Goal: Entertainment & Leisure: Consume media (video, audio)

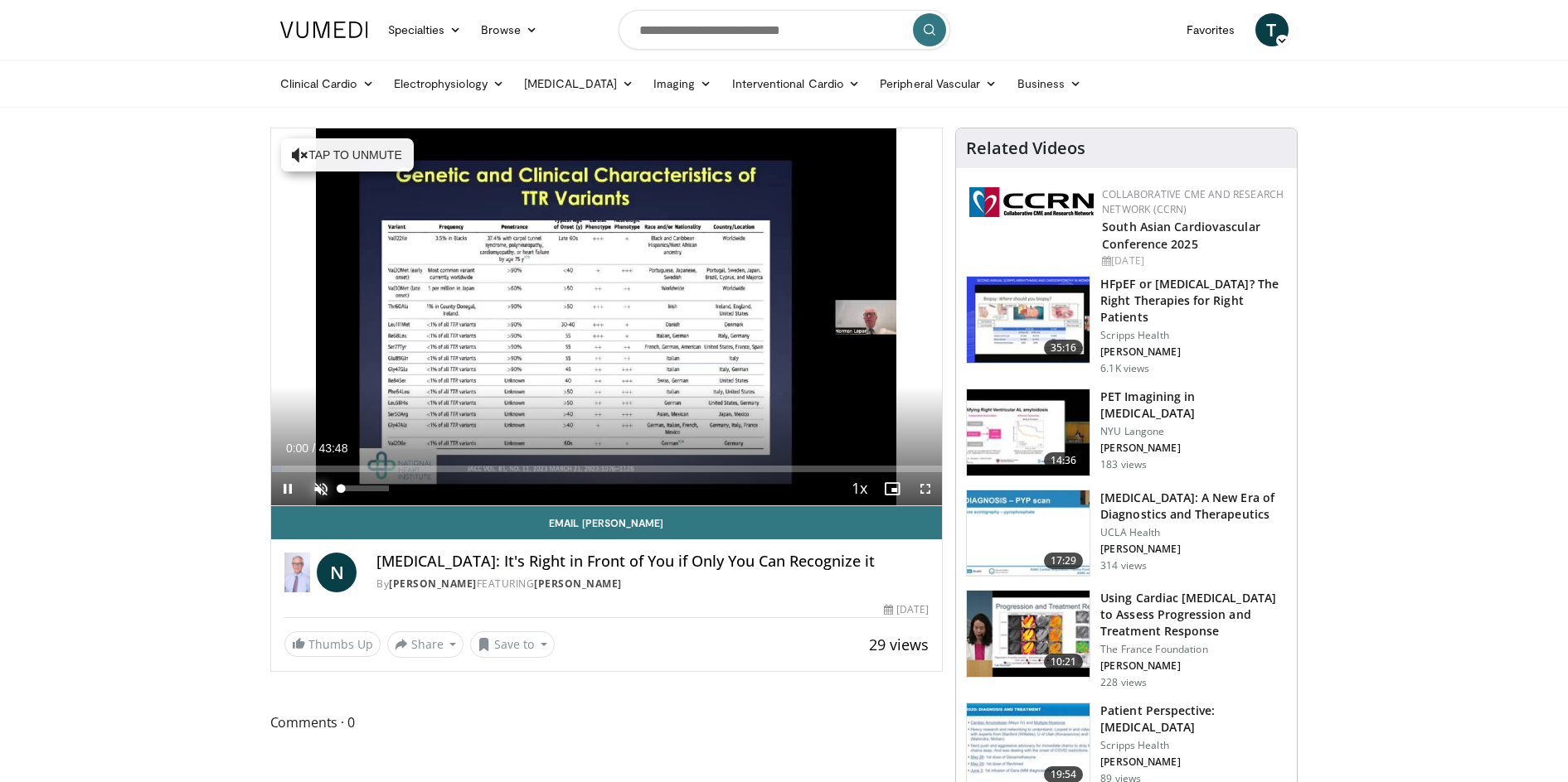
click at [317, 485] on span "Video Player" at bounding box center [320, 489] width 33 height 33
click at [291, 489] on span "Video Player" at bounding box center [287, 489] width 33 height 33
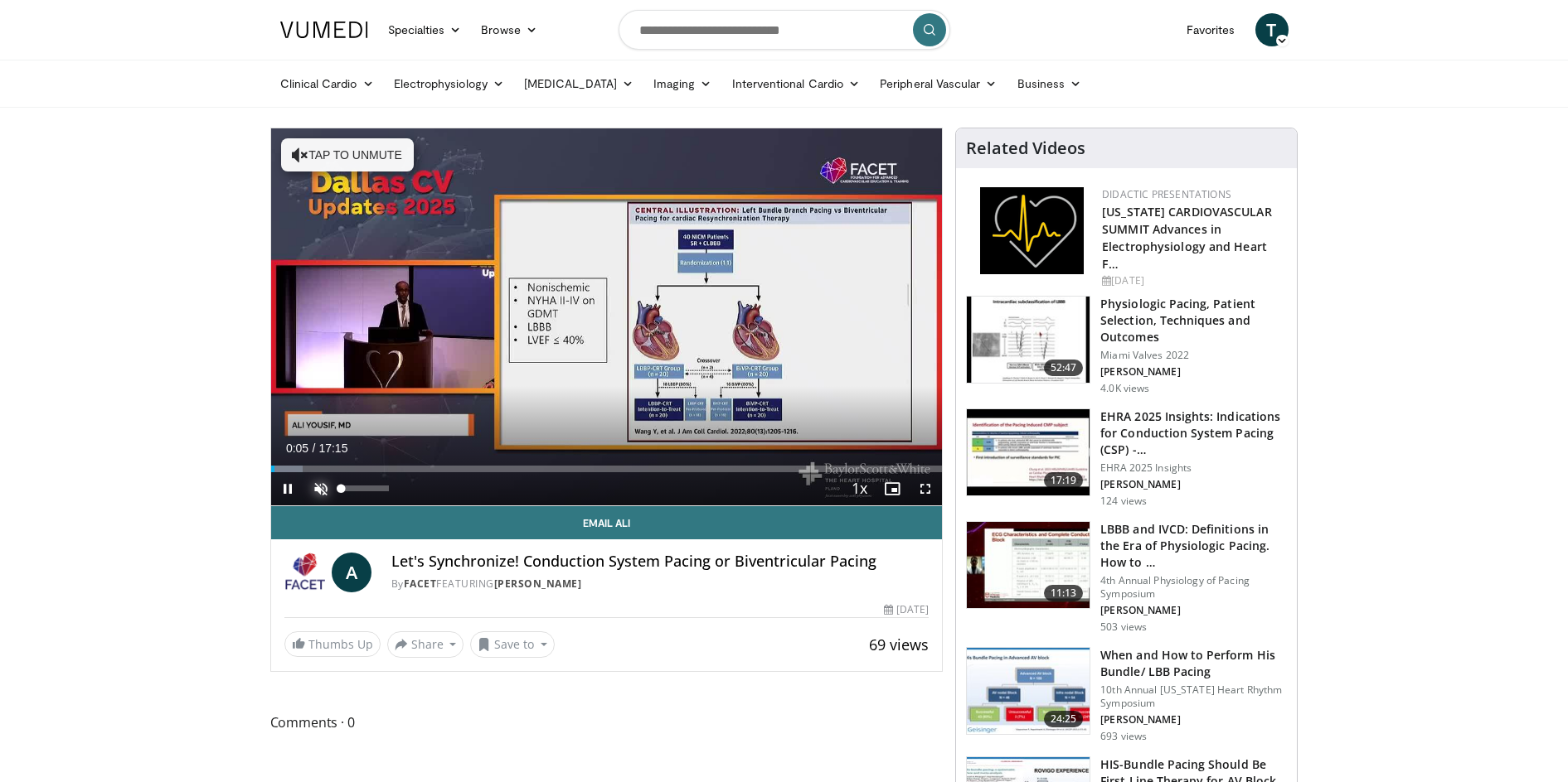
click at [322, 489] on span "Video Player" at bounding box center [320, 489] width 33 height 33
click at [282, 488] on span "Video Player" at bounding box center [287, 489] width 33 height 33
click at [292, 490] on span "Video Player" at bounding box center [287, 489] width 33 height 33
click at [933, 492] on span "Video Player" at bounding box center [924, 489] width 33 height 33
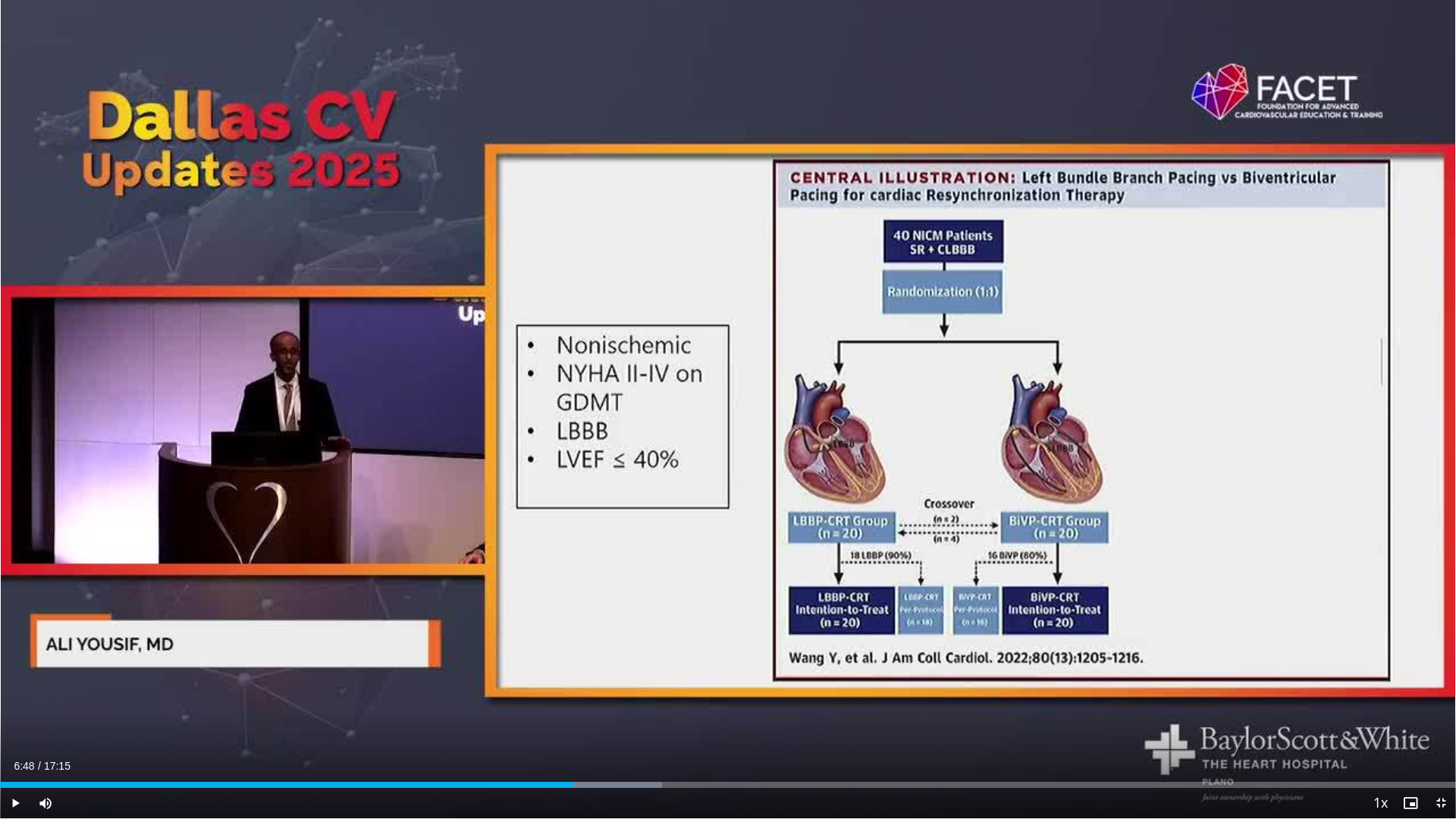
click at [552, 714] on div "Loaded : 45.46% 06:48 06:32" at bounding box center [728, 784] width 1456 height 6
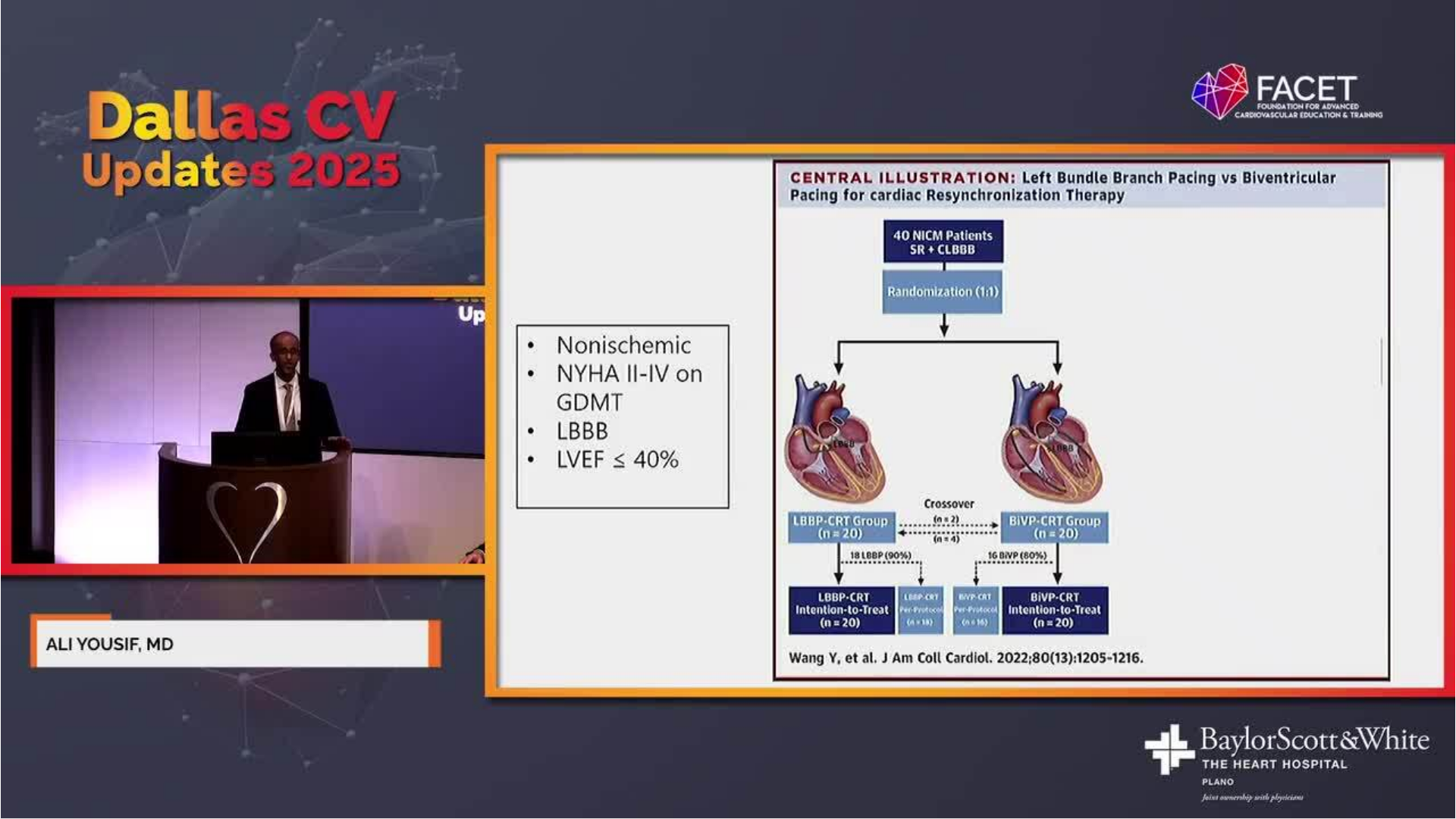
click at [462, 714] on div "10 seconds Tap to unmute" at bounding box center [728, 409] width 1456 height 818
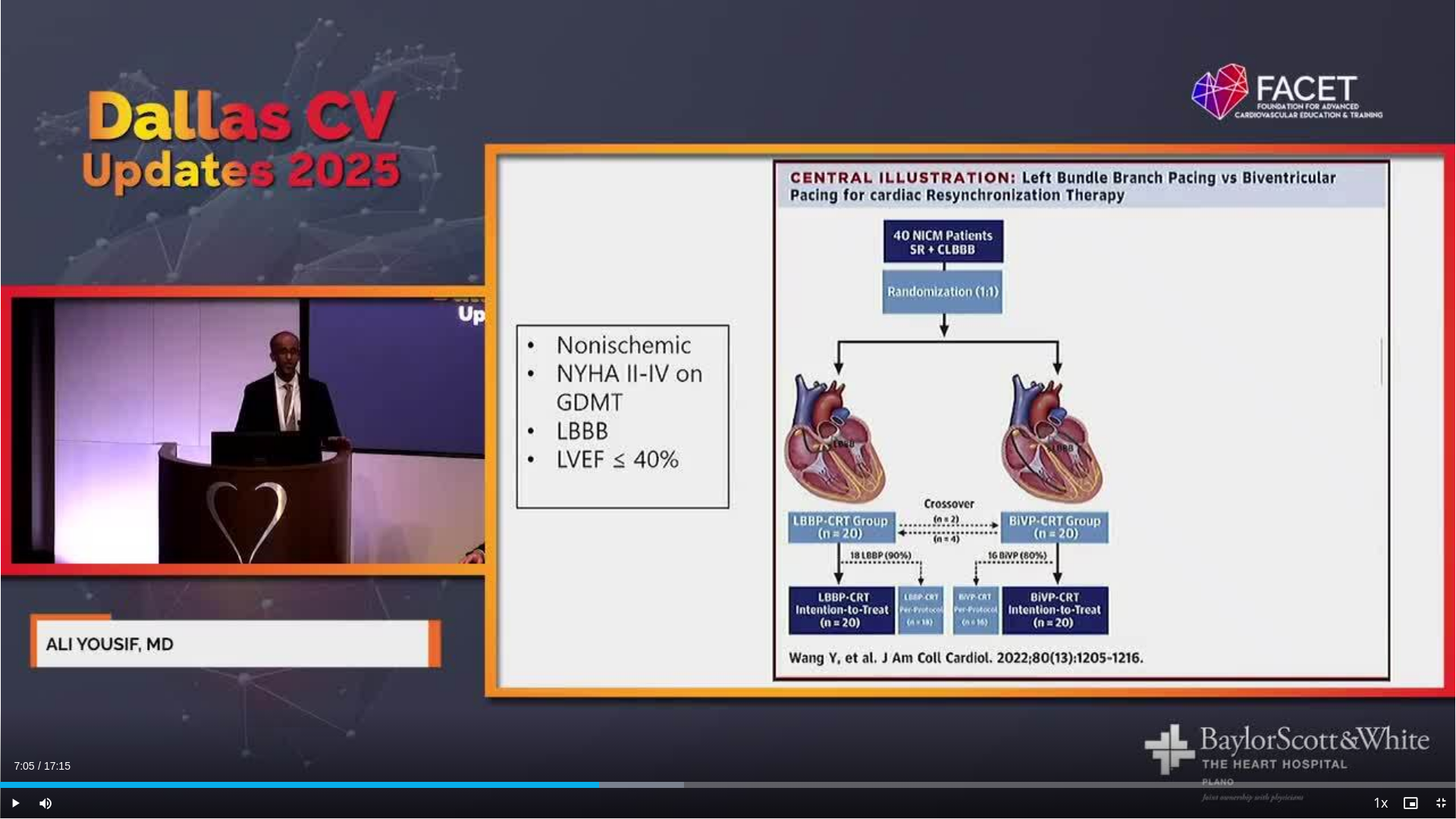
click at [724, 407] on icon "Video Player" at bounding box center [728, 410] width 42 height 42
click at [905, 714] on div "Loaded : 69.63% 10:55 10:43" at bounding box center [728, 784] width 1456 height 6
click at [901, 714] on div "Loaded : 69.63% 10:40 10:40" at bounding box center [728, 780] width 1456 height 15
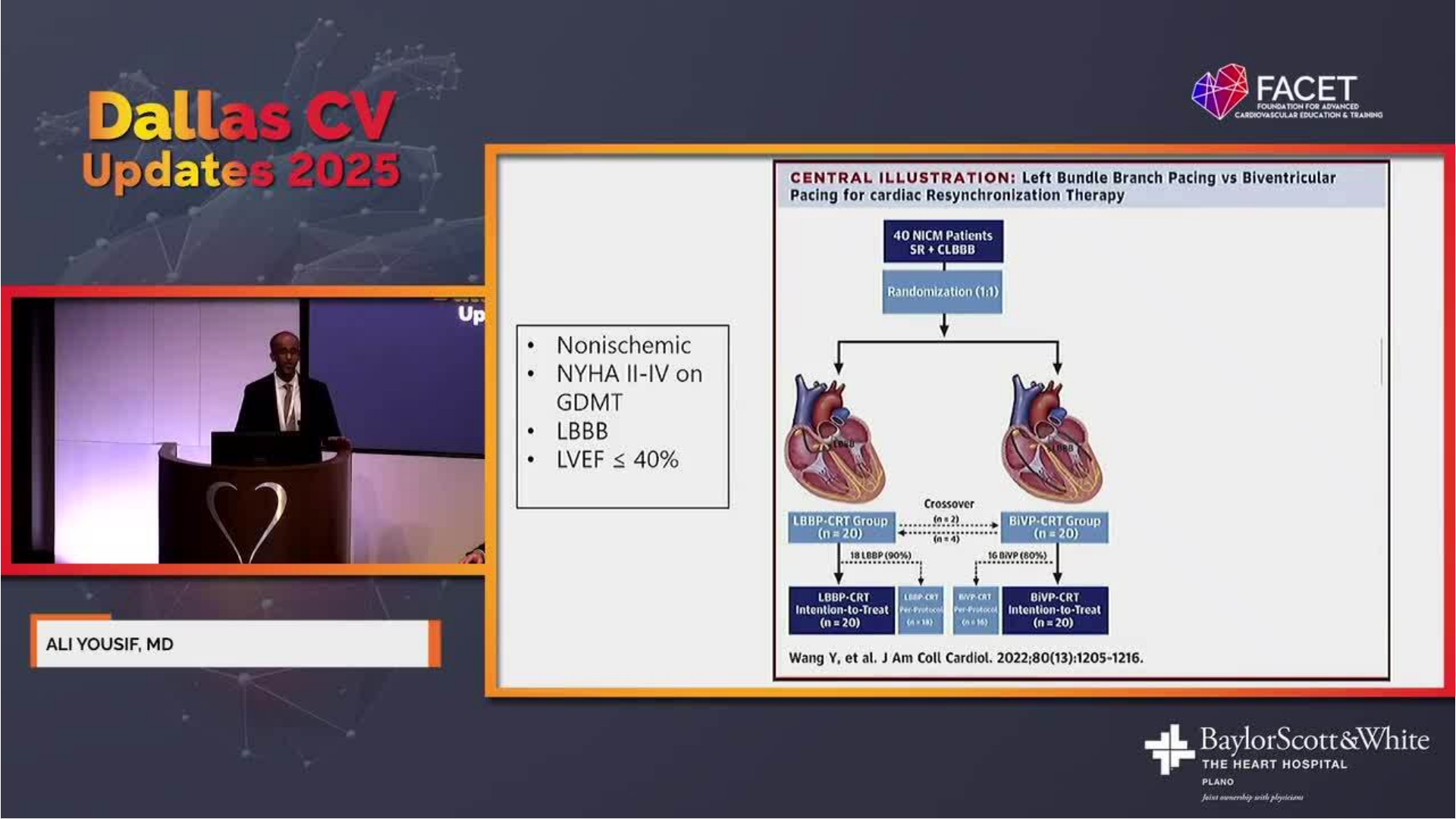
click at [896, 714] on div "10 seconds Tap to unmute" at bounding box center [728, 409] width 1456 height 818
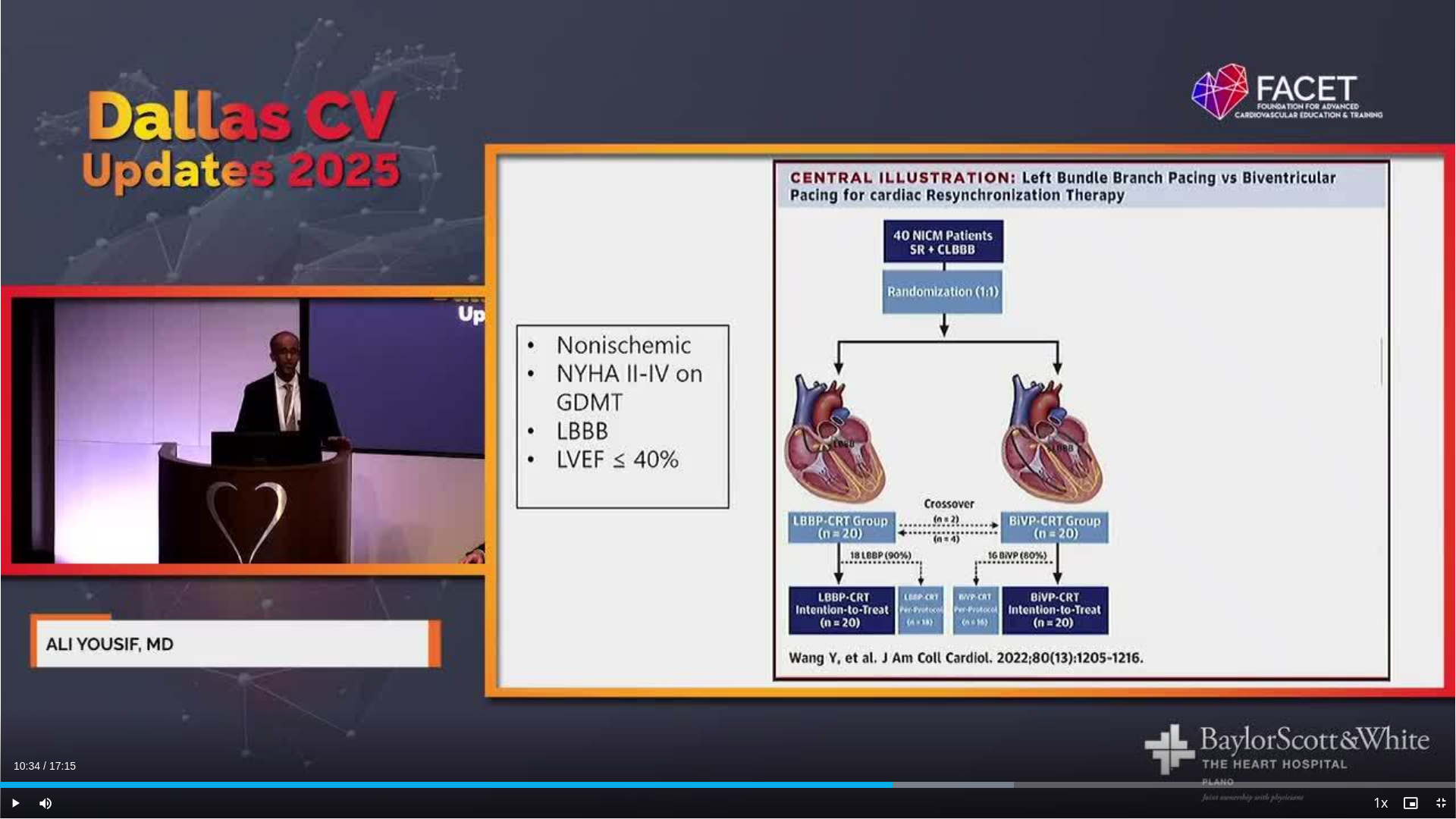
click at [892, 714] on div "Loaded : 69.63% 10:46 10:34" at bounding box center [728, 784] width 1456 height 6
click at [745, 407] on icon "Video Player" at bounding box center [728, 410] width 42 height 42
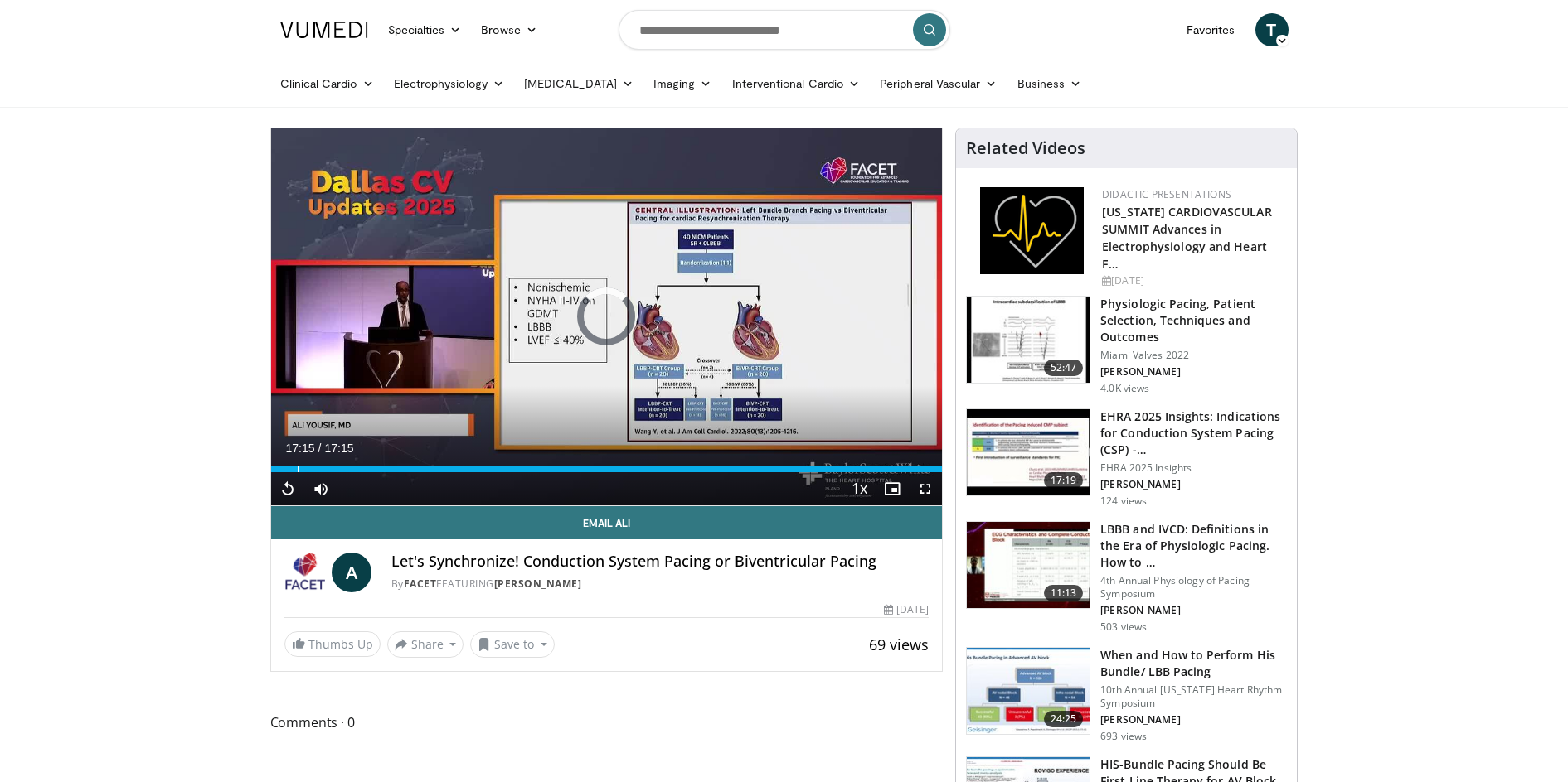
click at [297, 470] on div "Loaded : 100.00% 00:40 00:40" at bounding box center [607, 468] width 671 height 6
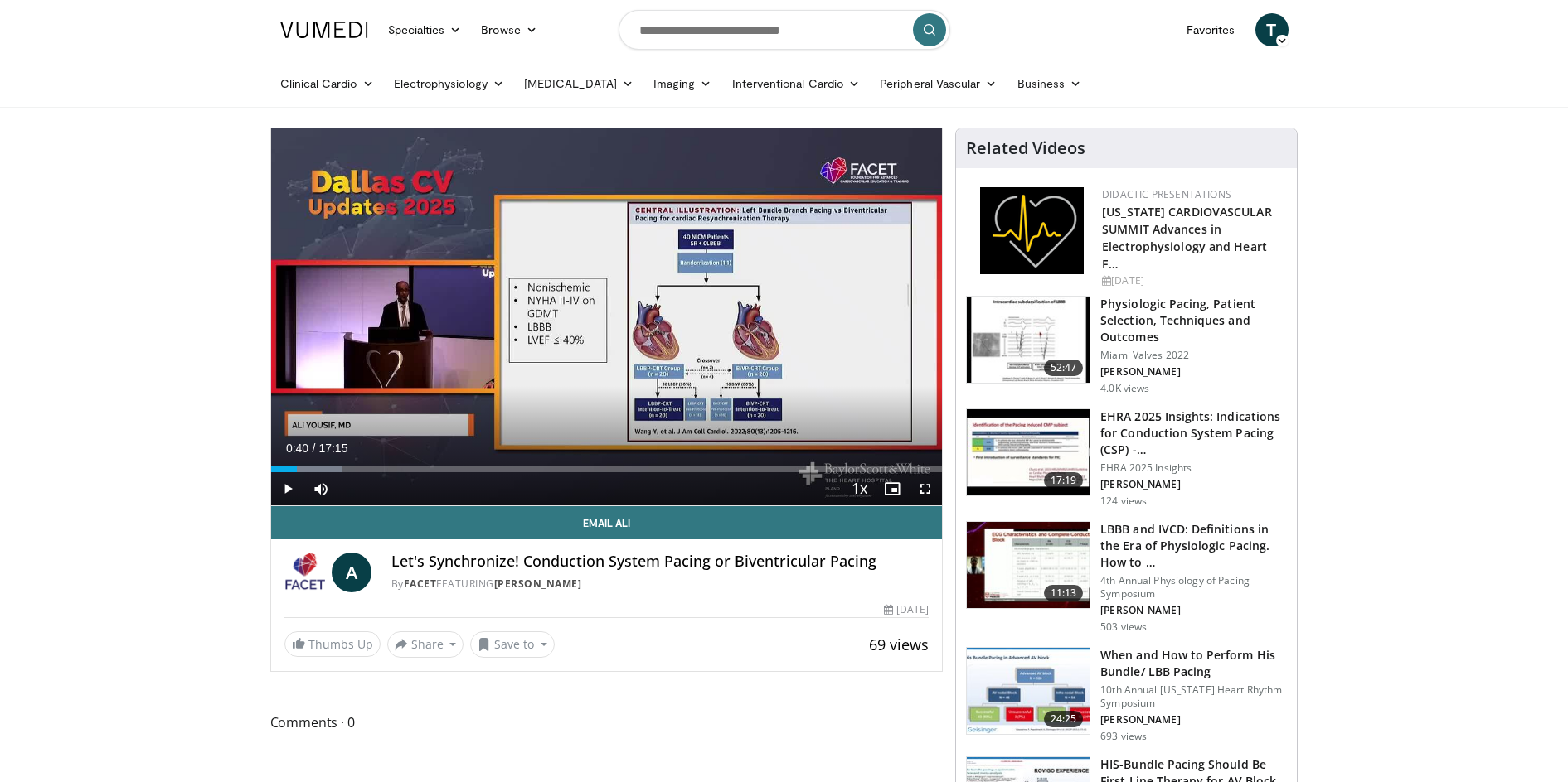
drag, startPoint x: 1251, startPoint y: 0, endPoint x: 159, endPoint y: 315, distance: 1136.5
